Goal: Task Accomplishment & Management: Manage account settings

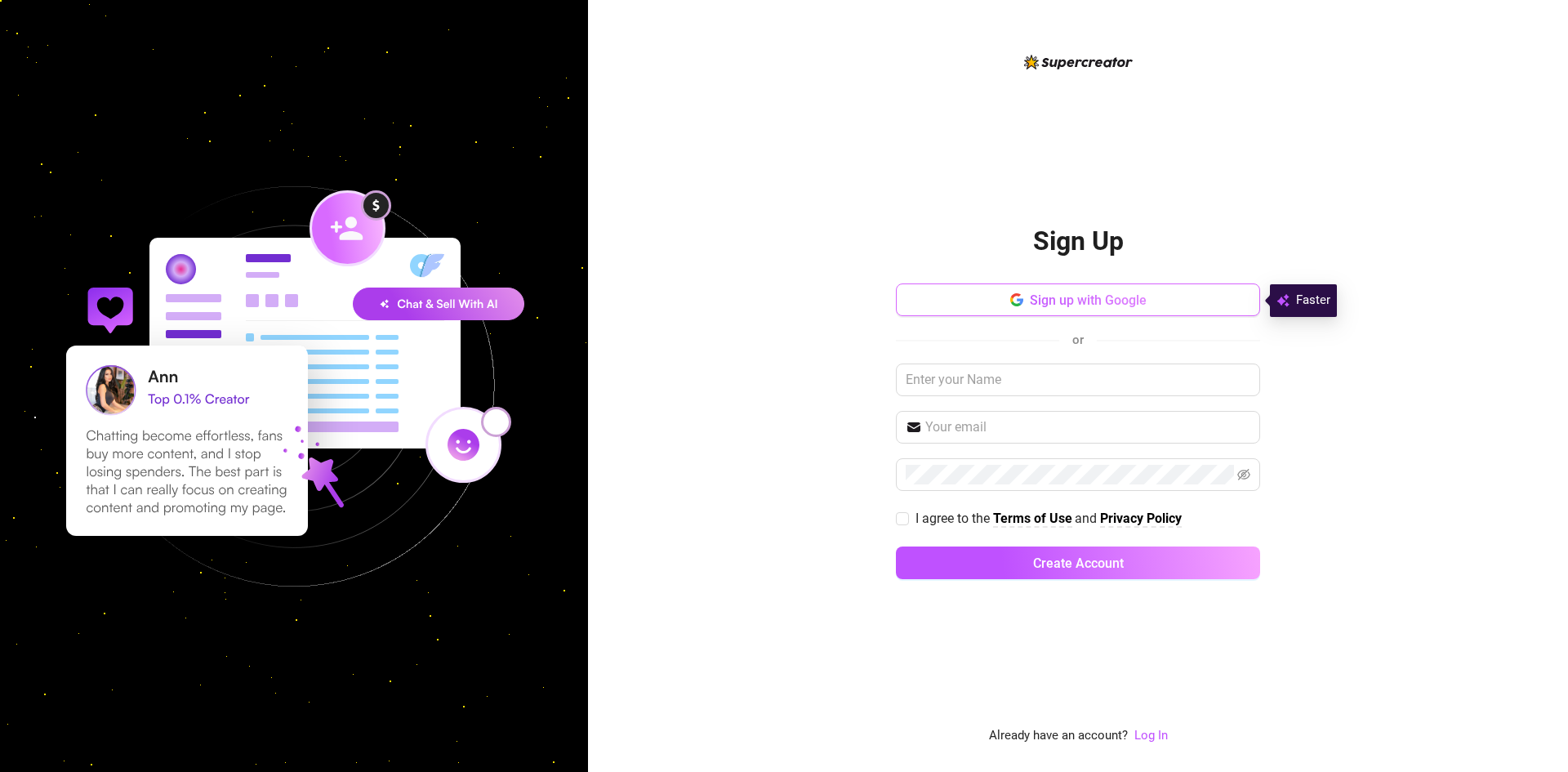
click at [1034, 308] on button "Sign up with Google" at bounding box center [1078, 300] width 365 height 33
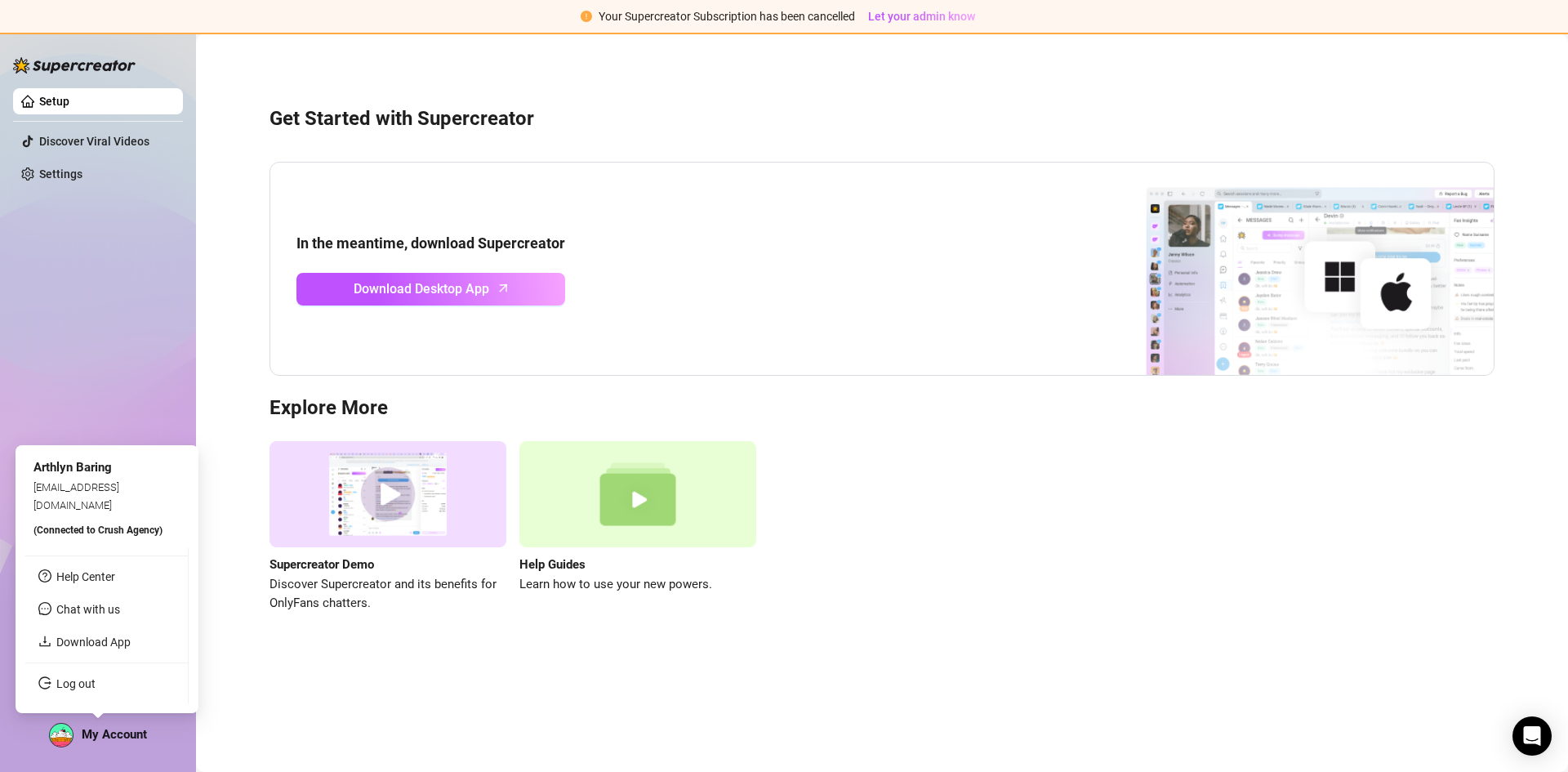
click at [109, 729] on span "My Account" at bounding box center [114, 734] width 65 height 14
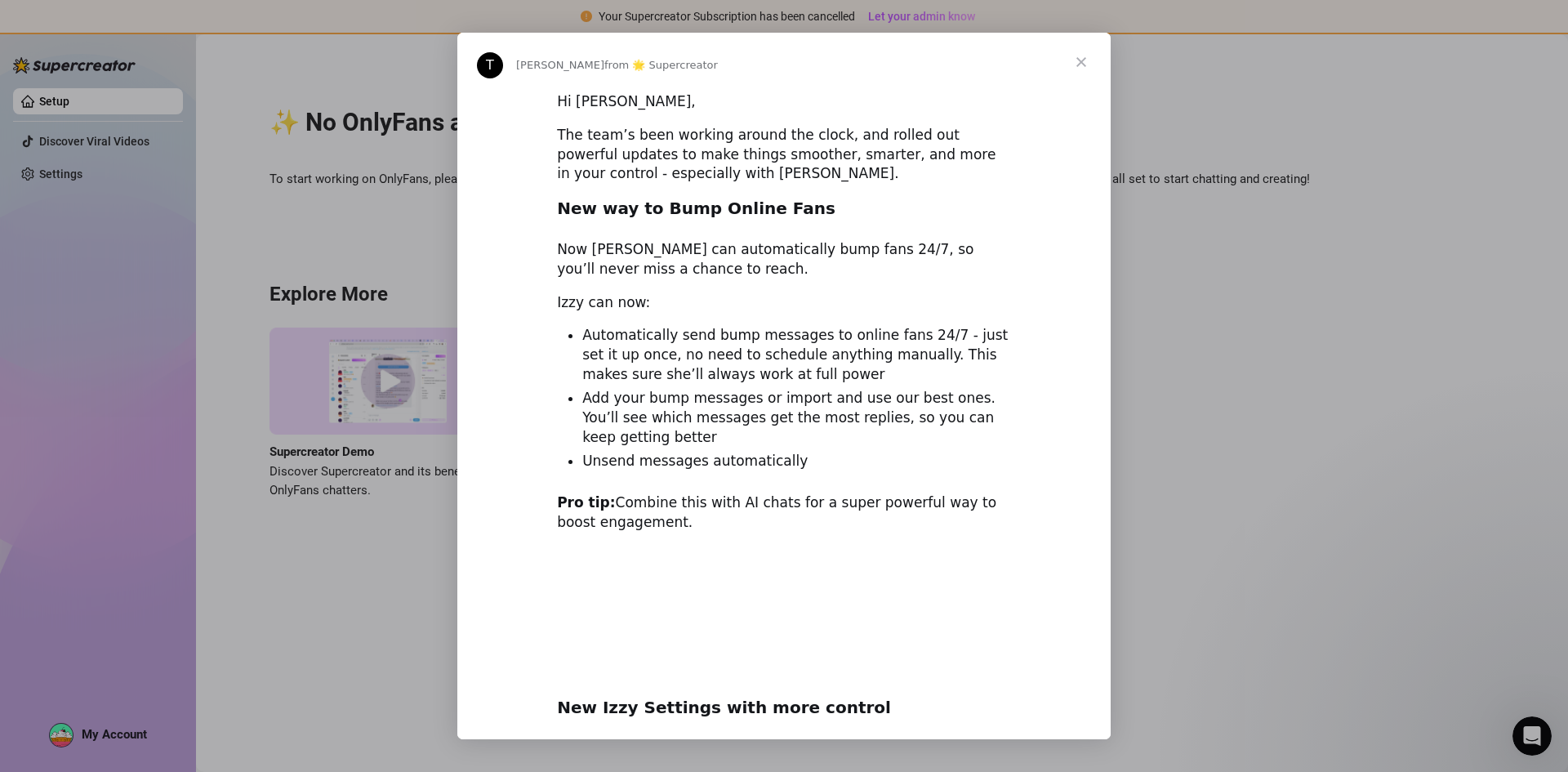
click at [1087, 53] on span "Close" at bounding box center [1080, 62] width 59 height 59
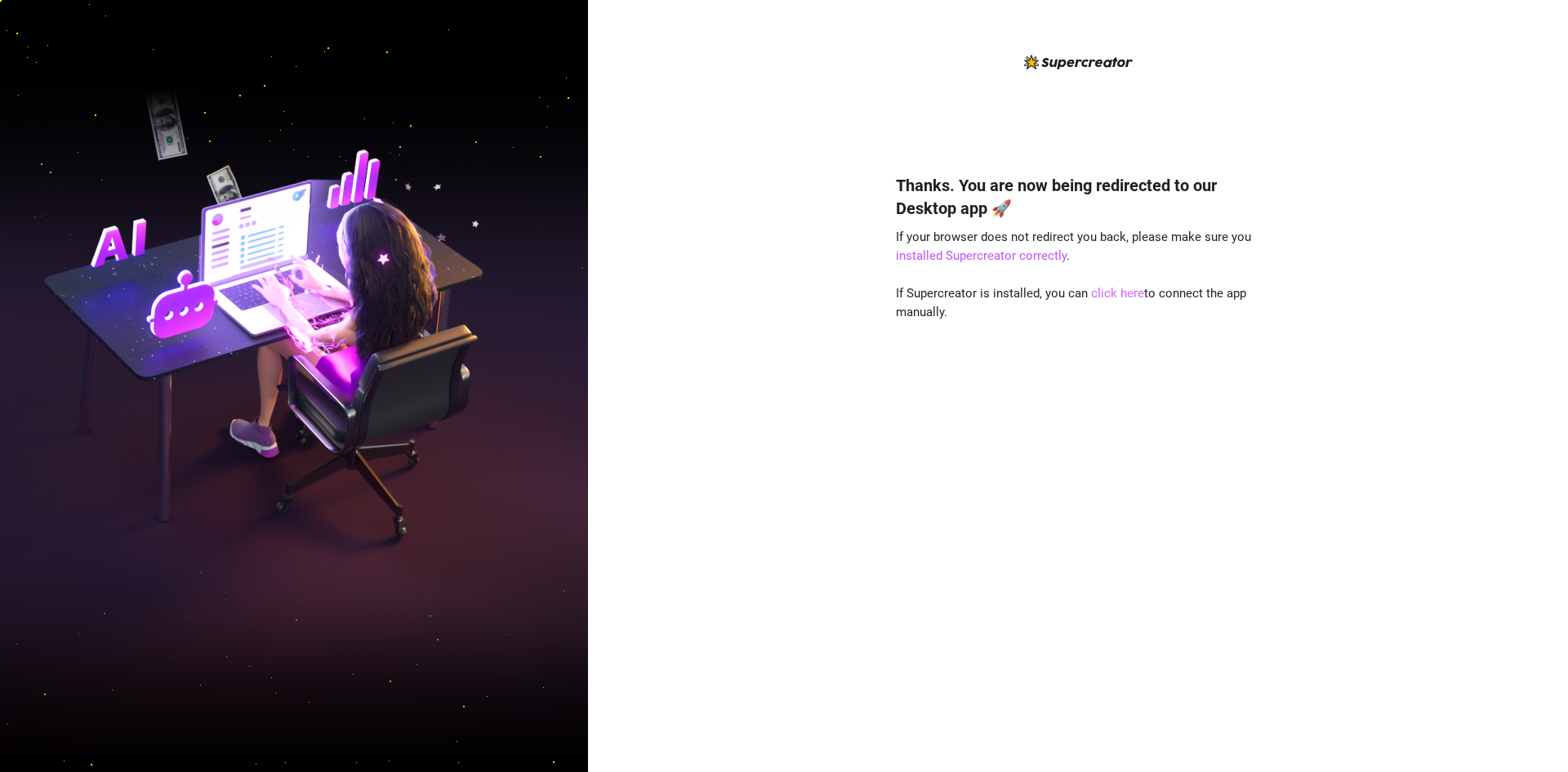
click at [1125, 292] on link "click here" at bounding box center [1117, 293] width 53 height 14
